Goal: Task Accomplishment & Management: Use online tool/utility

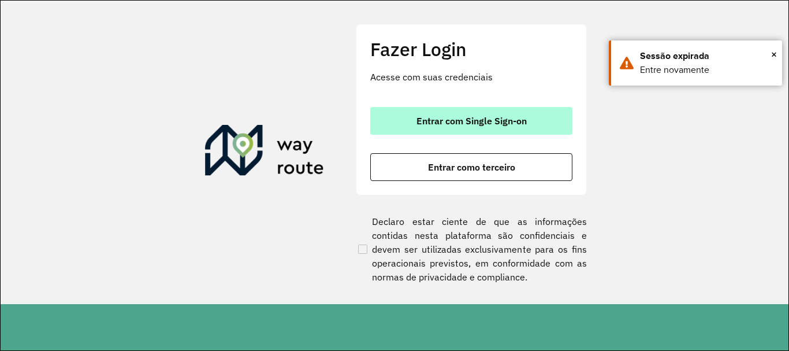
click at [497, 117] on span "Entrar com Single Sign-on" at bounding box center [472, 120] width 110 height 9
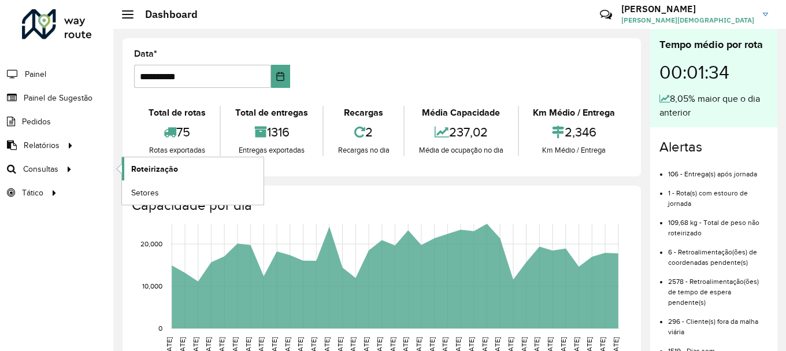
click at [145, 169] on span "Roteirização" at bounding box center [154, 169] width 47 height 12
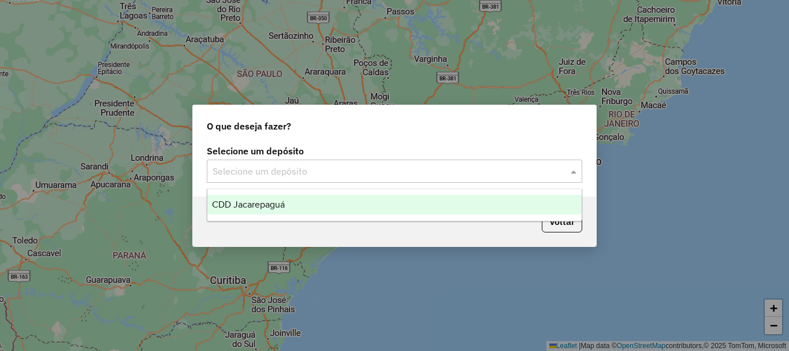
click at [454, 175] on input "text" at bounding box center [383, 172] width 341 height 14
click at [319, 203] on div "CDD Jacarepaguá" at bounding box center [394, 205] width 374 height 20
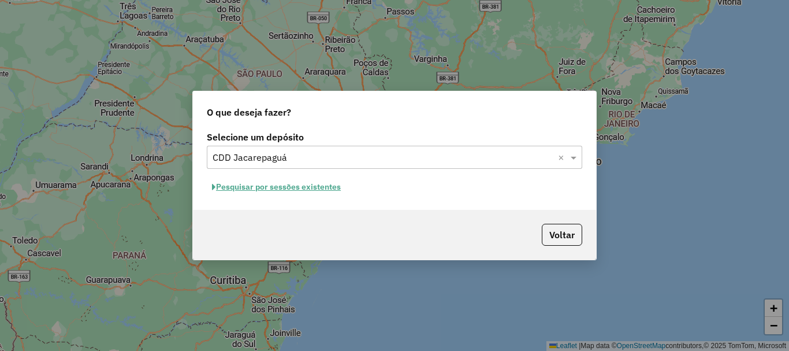
click at [317, 188] on button "Pesquisar por sessões existentes" at bounding box center [276, 187] width 139 height 18
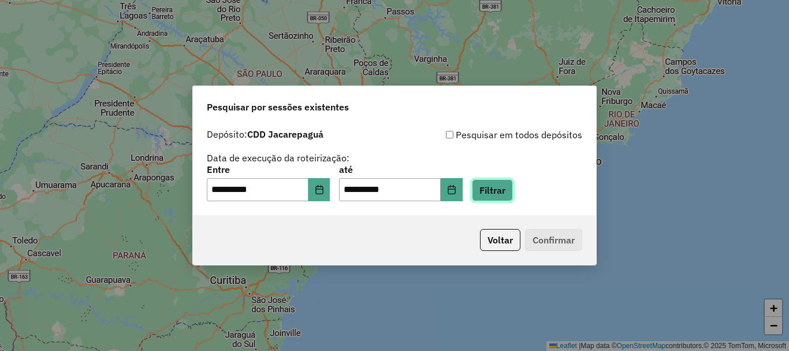
click at [509, 182] on button "Filtrar" at bounding box center [492, 190] width 41 height 22
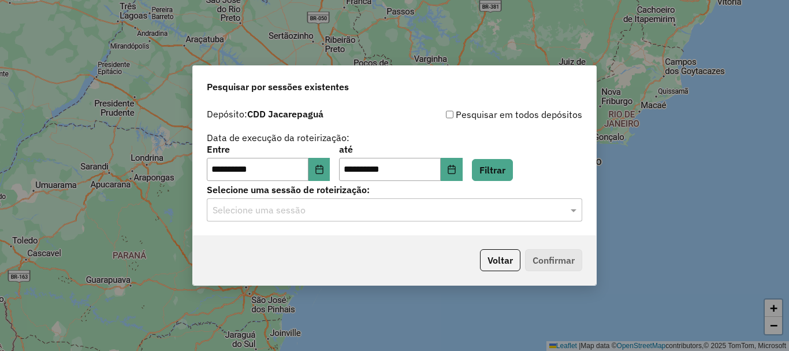
click at [322, 210] on input "text" at bounding box center [383, 210] width 341 height 14
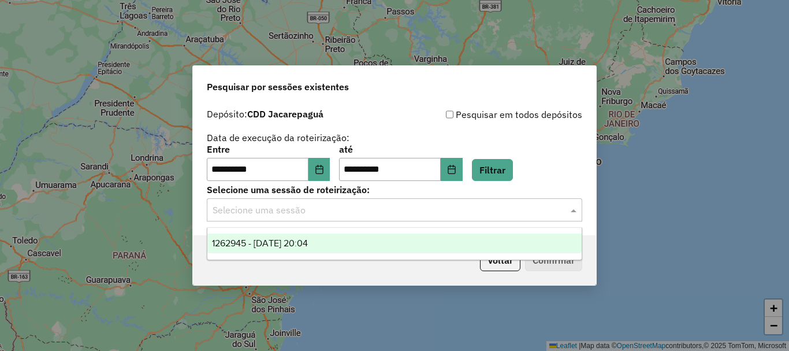
click at [295, 244] on span "1262945 - 10/09/2025 20:04" at bounding box center [260, 243] width 96 height 10
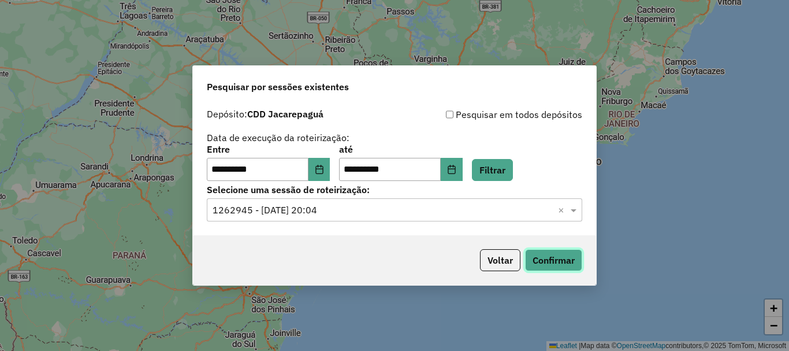
click at [556, 262] on button "Confirmar" at bounding box center [553, 260] width 57 height 22
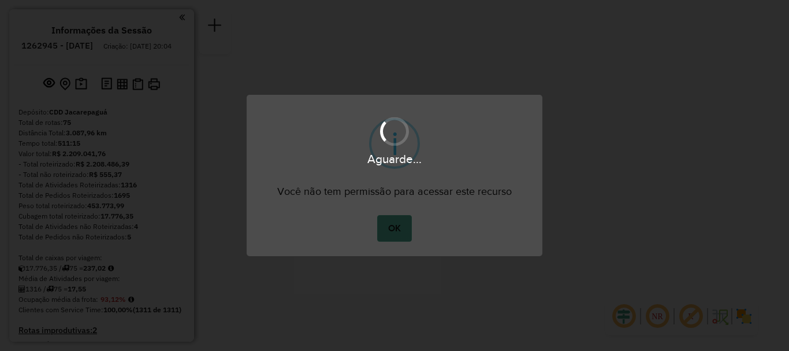
click at [389, 226] on button "OK" at bounding box center [394, 228] width 34 height 27
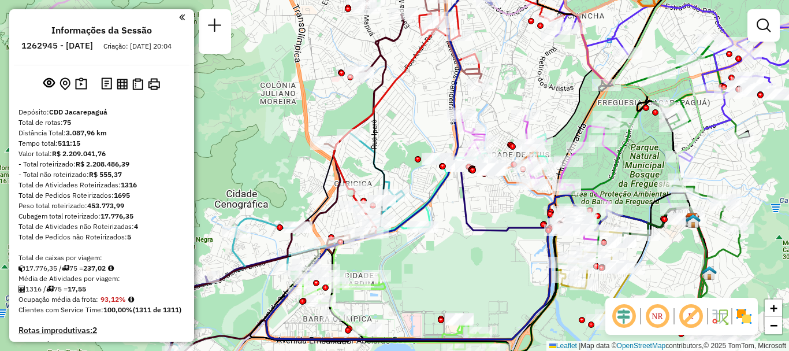
drag, startPoint x: 389, startPoint y: 189, endPoint x: 461, endPoint y: 196, distance: 72.5
click at [461, 196] on icon at bounding box center [454, 221] width 497 height 121
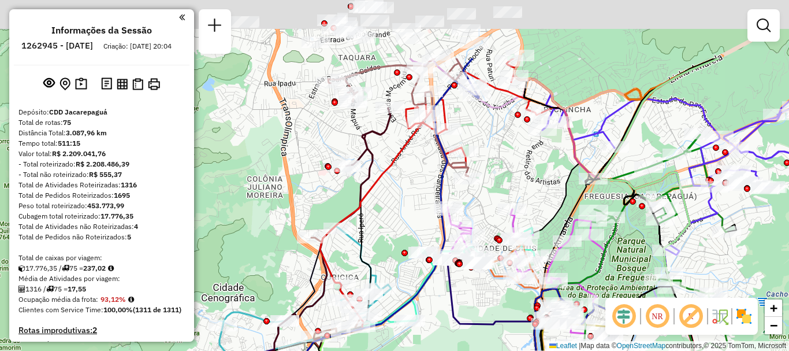
drag, startPoint x: 424, startPoint y: 184, endPoint x: 413, endPoint y: 284, distance: 101.1
click at [411, 289] on div "Janela de atendimento Grade de atendimento Capacidade Transportadoras Veículos …" at bounding box center [394, 175] width 789 height 351
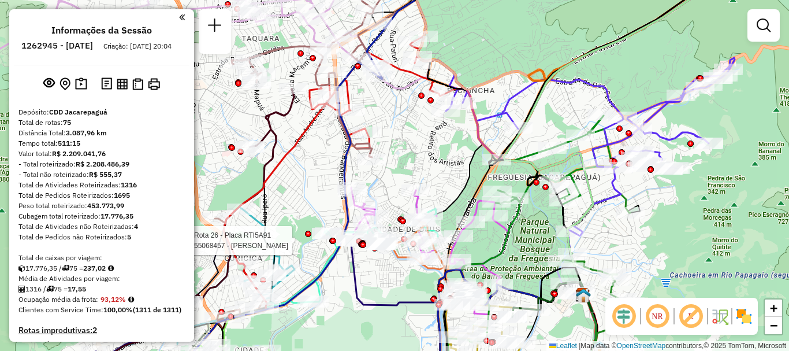
drag, startPoint x: 427, startPoint y: 163, endPoint x: 330, endPoint y: 132, distance: 101.4
click at [330, 132] on div "Rota 26 - Placa RTI5A91 55068457 - [PERSON_NAME] Janela de atendimento Grade de…" at bounding box center [394, 175] width 789 height 351
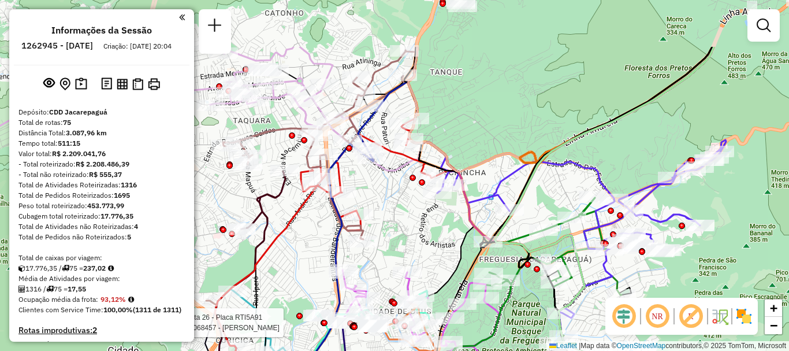
drag, startPoint x: 410, startPoint y: 107, endPoint x: 401, endPoint y: 189, distance: 83.1
click at [401, 189] on div "Rota 26 - Placa RTI5A91 55068457 - [PERSON_NAME] Janela de atendimento Grade de…" at bounding box center [394, 175] width 789 height 351
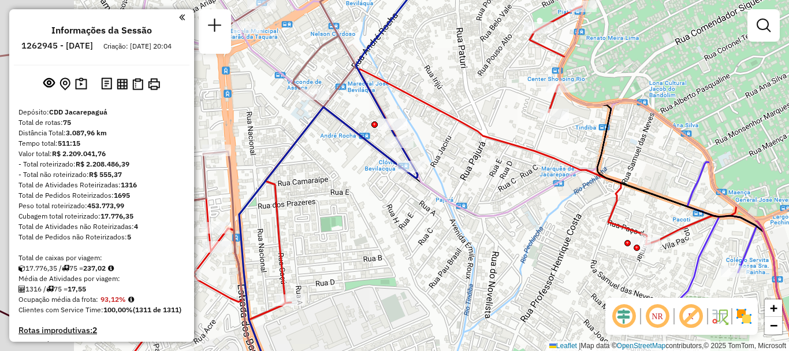
drag, startPoint x: 431, startPoint y: 187, endPoint x: 512, endPoint y: 184, distance: 81.5
click at [512, 184] on div "Rota 26 - Placa RTI5A91 55068457 - [PERSON_NAME] Janela de atendimento Grade de…" at bounding box center [394, 175] width 789 height 351
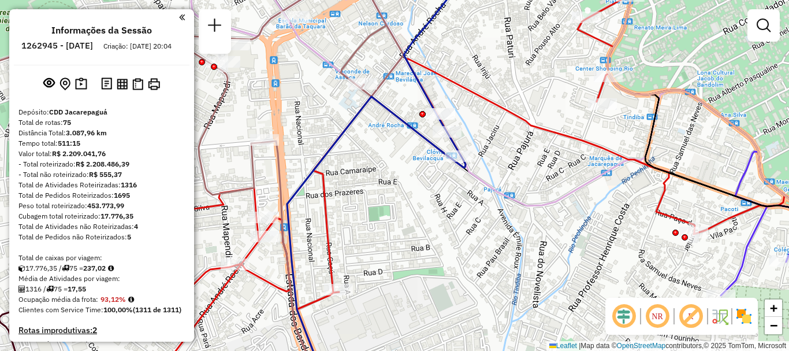
drag, startPoint x: 370, startPoint y: 275, endPoint x: 425, endPoint y: 235, distance: 68.2
click at [426, 257] on div "Rota 26 - Placa RTI5A91 55068457 - [PERSON_NAME] Janela de atendimento Grade de…" at bounding box center [394, 175] width 789 height 351
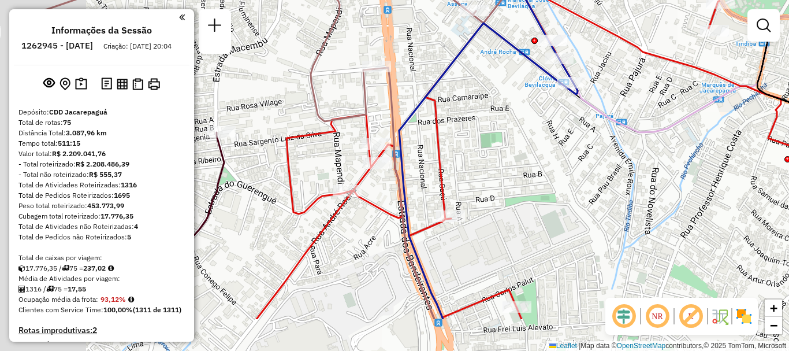
drag, startPoint x: 428, startPoint y: 248, endPoint x: 516, endPoint y: 184, distance: 108.9
click at [516, 184] on div "Rota 26 - Placa RTI5A91 55068457 - [PERSON_NAME] Janela de atendimento Grade de…" at bounding box center [394, 175] width 789 height 351
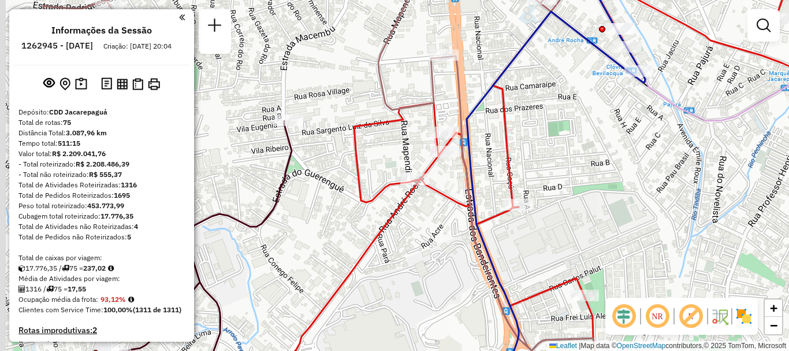
drag, startPoint x: 364, startPoint y: 226, endPoint x: 432, endPoint y: 215, distance: 68.5
click at [432, 215] on div "Rota 26 - Placa RTI5A91 55068457 - [PERSON_NAME] Janela de atendimento Grade de…" at bounding box center [394, 175] width 789 height 351
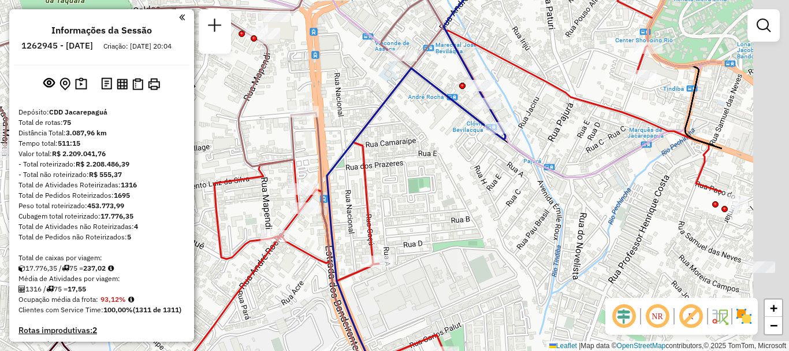
drag, startPoint x: 499, startPoint y: 150, endPoint x: 328, endPoint y: 174, distance: 172.7
click at [329, 175] on div "Rota 26 - Placa RTI5A91 55068457 - [PERSON_NAME] Janela de atendimento Grade de…" at bounding box center [394, 175] width 789 height 351
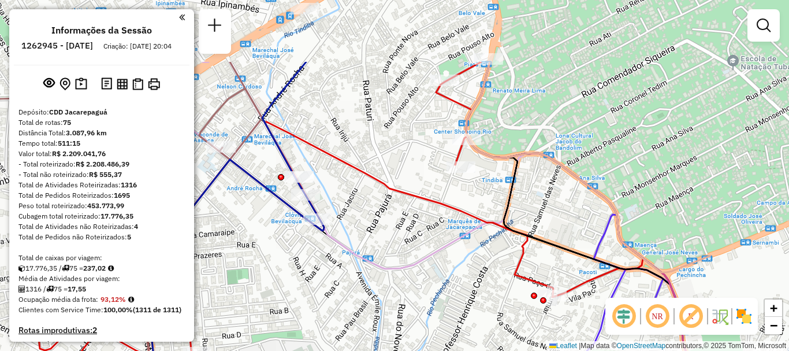
drag, startPoint x: 660, startPoint y: 167, endPoint x: 514, endPoint y: 257, distance: 172.2
click at [514, 257] on div "Rota 26 - Placa RTI5A91 55068457 - [PERSON_NAME] Janela de atendimento Grade de…" at bounding box center [394, 175] width 789 height 351
